Goal: Transaction & Acquisition: Purchase product/service

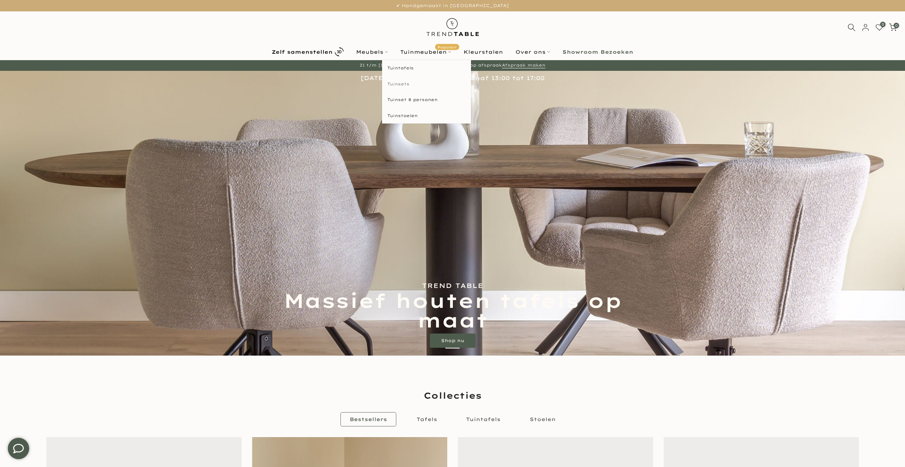
click at [413, 85] on link "Tuinsets" at bounding box center [426, 84] width 89 height 16
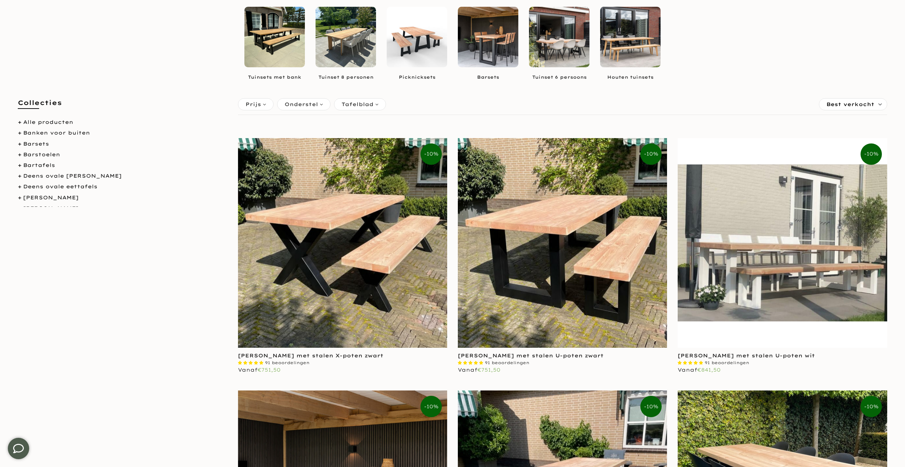
scroll to position [134, 0]
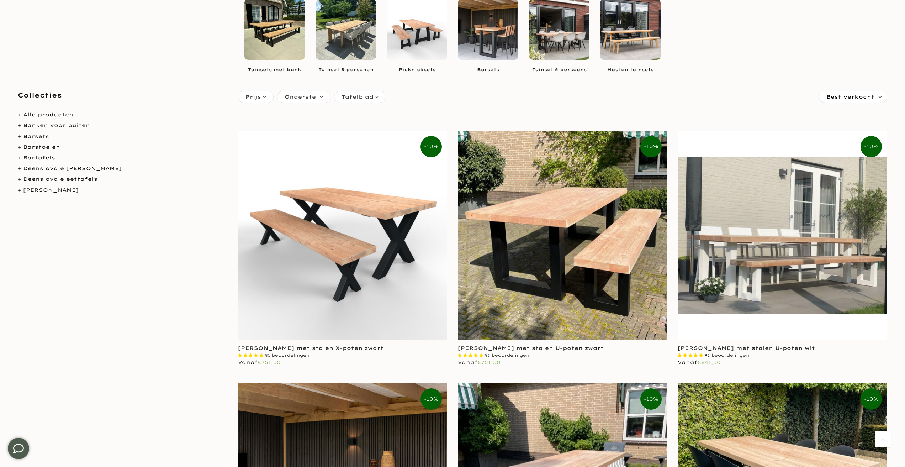
click at [344, 186] on img at bounding box center [342, 235] width 209 height 209
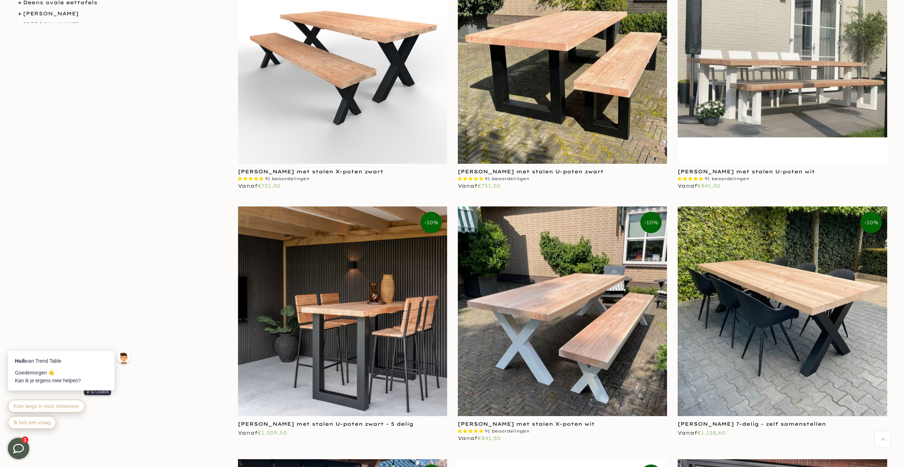
scroll to position [347, 0]
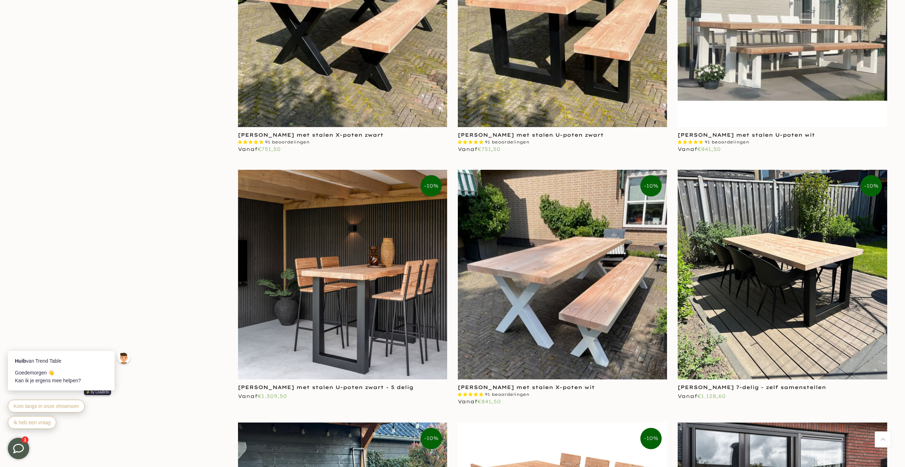
click at [771, 206] on img at bounding box center [782, 274] width 209 height 209
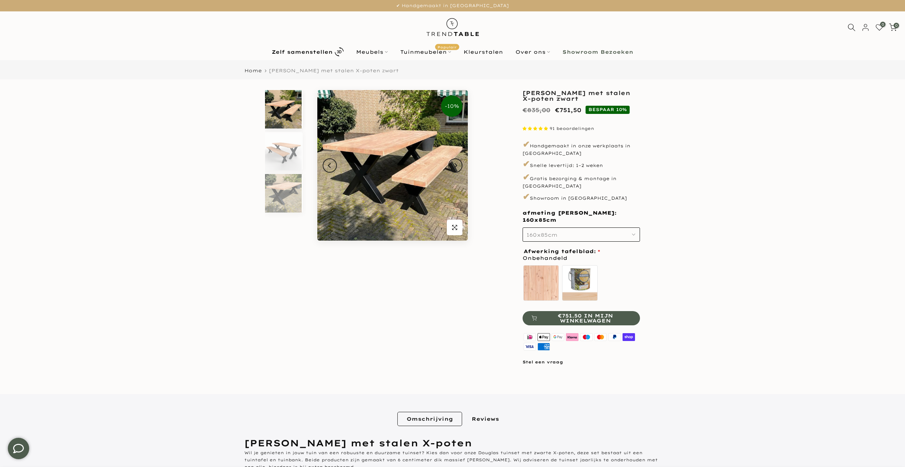
click at [592, 229] on button "160x85cm" at bounding box center [581, 234] width 117 height 14
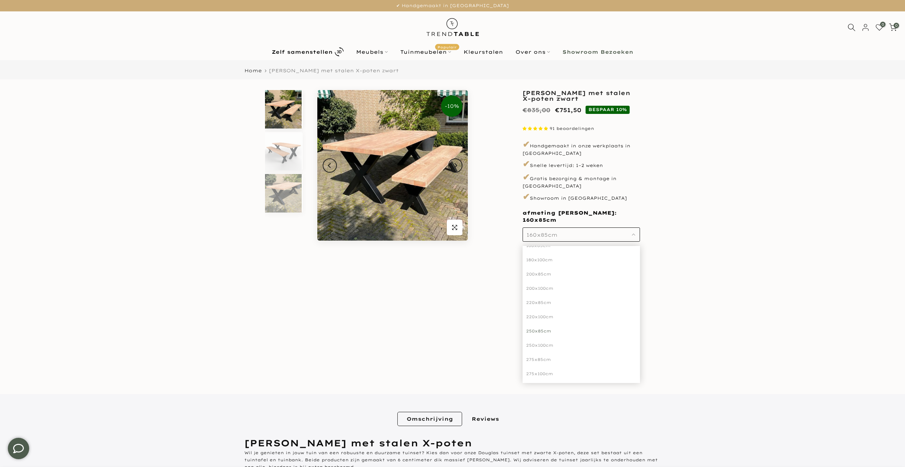
scroll to position [73, 0]
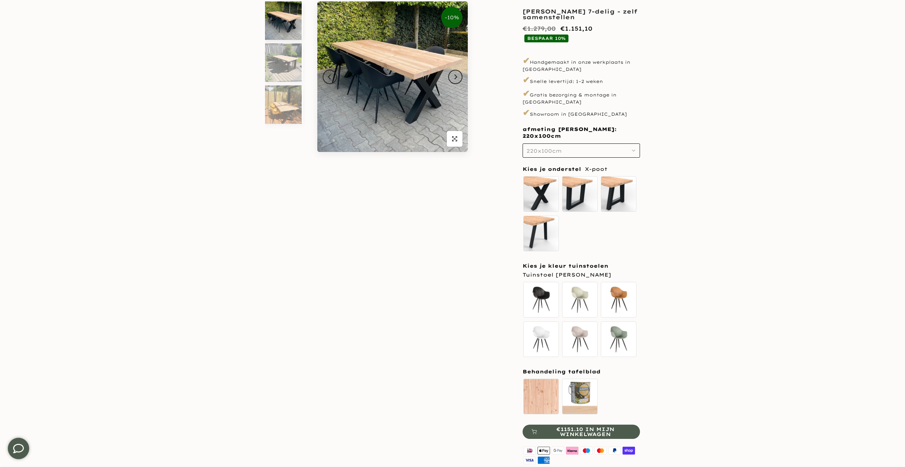
scroll to position [90, 0]
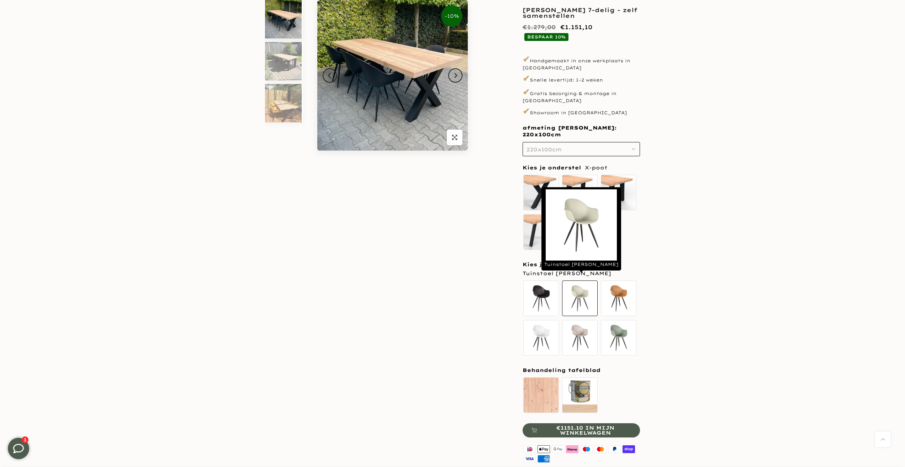
click at [580, 285] on label "Tuinstoel Luca breeze" at bounding box center [580, 298] width 36 height 36
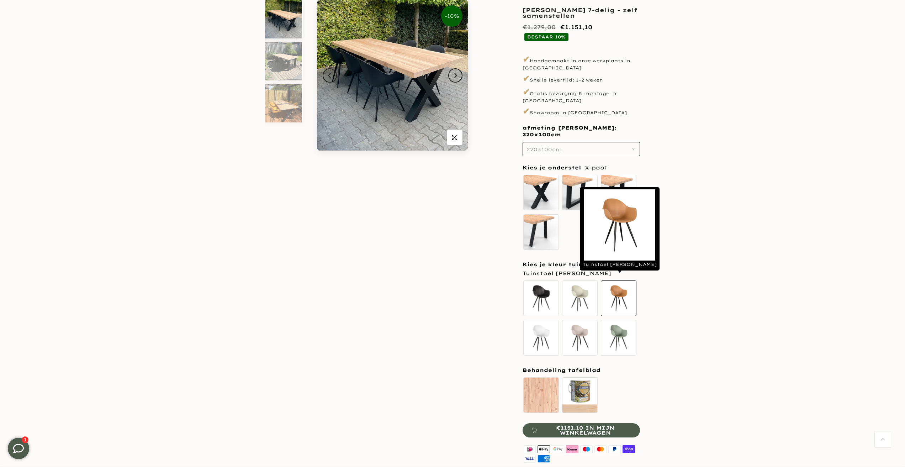
click at [616, 286] on label "Tuinstoel Luca oker" at bounding box center [619, 298] width 36 height 36
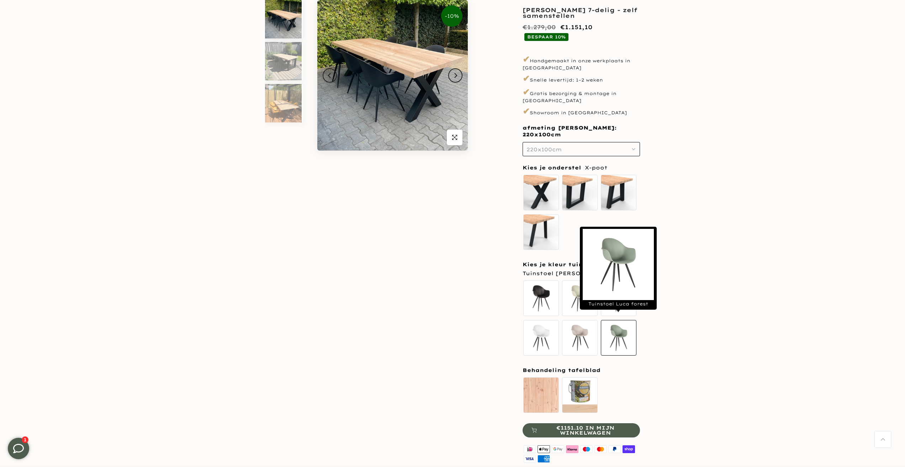
click at [623, 327] on label "Tuinstoel Luca forest" at bounding box center [619, 338] width 36 height 36
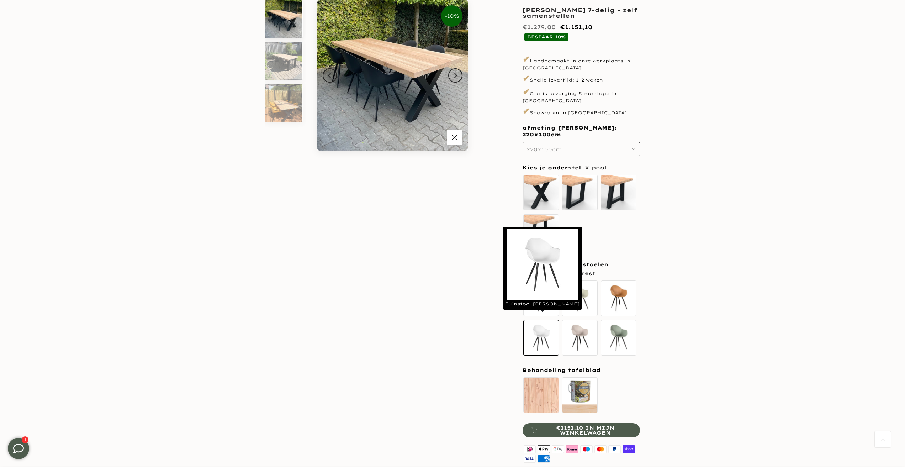
click at [557, 325] on label "Tuinstoel Luca wit" at bounding box center [541, 338] width 36 height 36
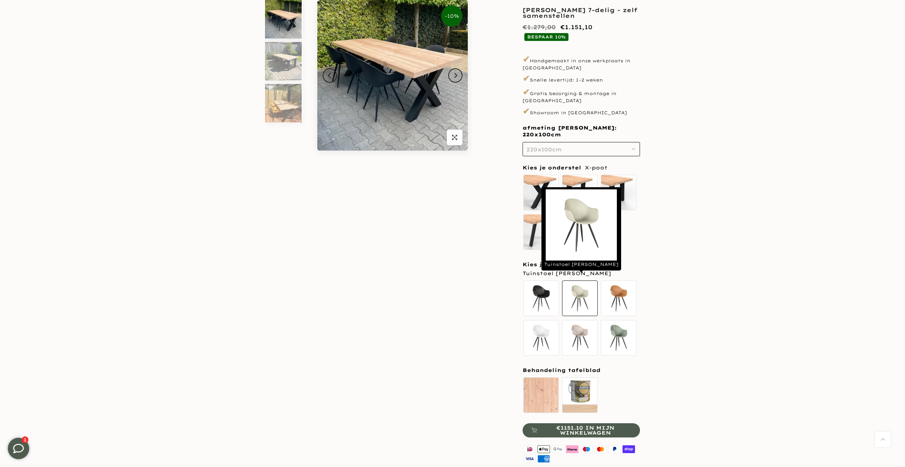
click at [585, 290] on label "Tuinstoel Luca breeze" at bounding box center [580, 298] width 36 height 36
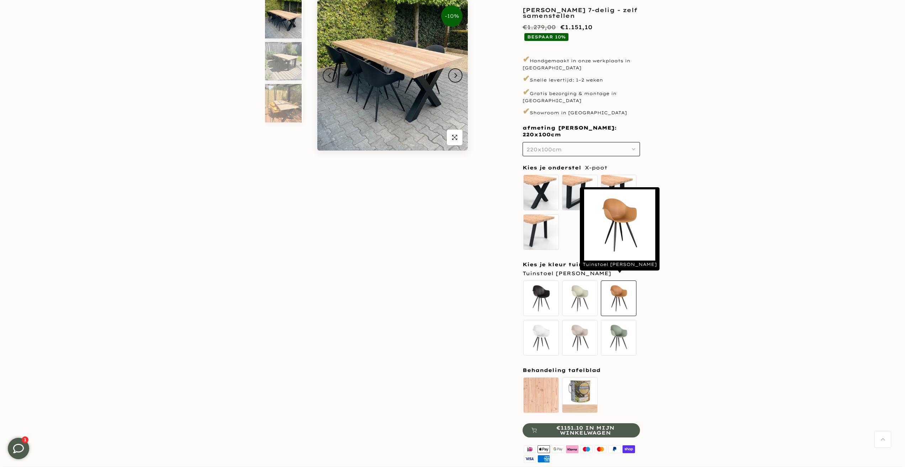
click at [627, 291] on label "Tuinstoel Luca oker" at bounding box center [619, 298] width 36 height 36
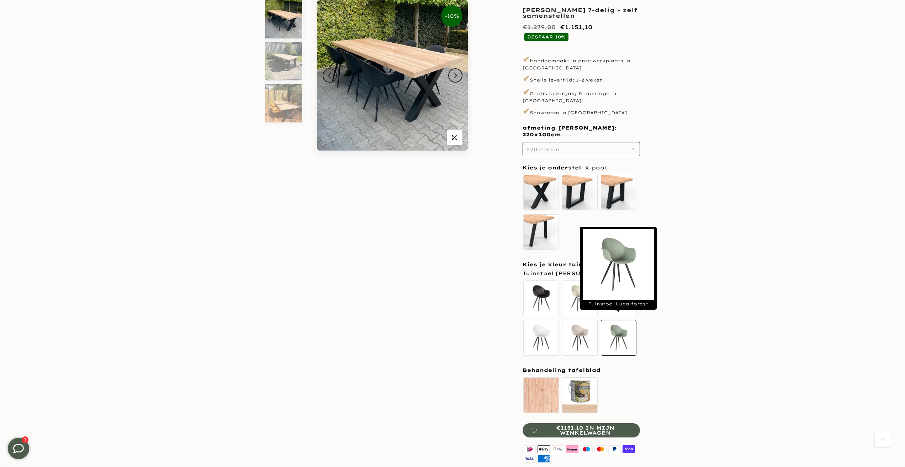
click at [624, 320] on label "Tuinstoel Luca forest" at bounding box center [619, 338] width 36 height 36
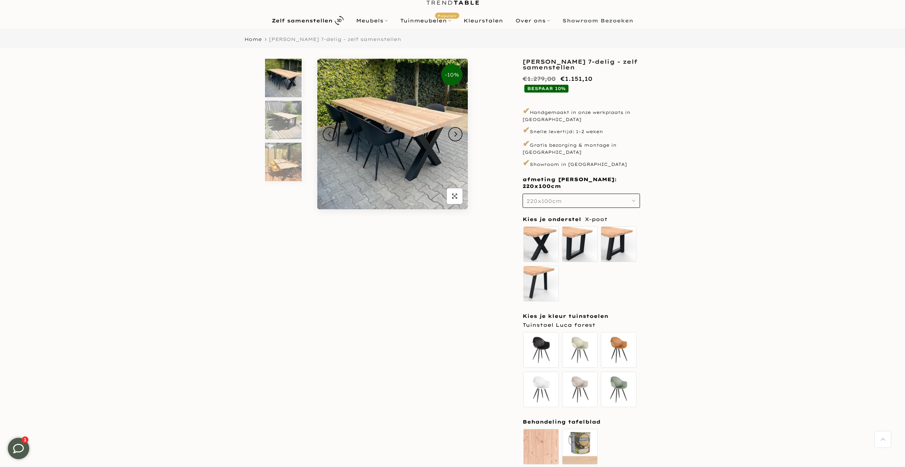
scroll to position [13, 0]
